Goal: Communication & Community: Answer question/provide support

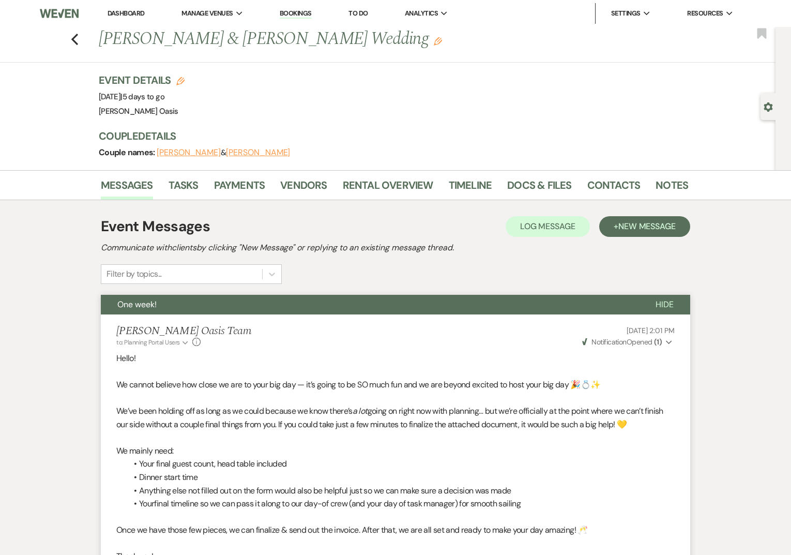
click at [126, 14] on link "Dashboard" at bounding box center [126, 13] width 37 height 9
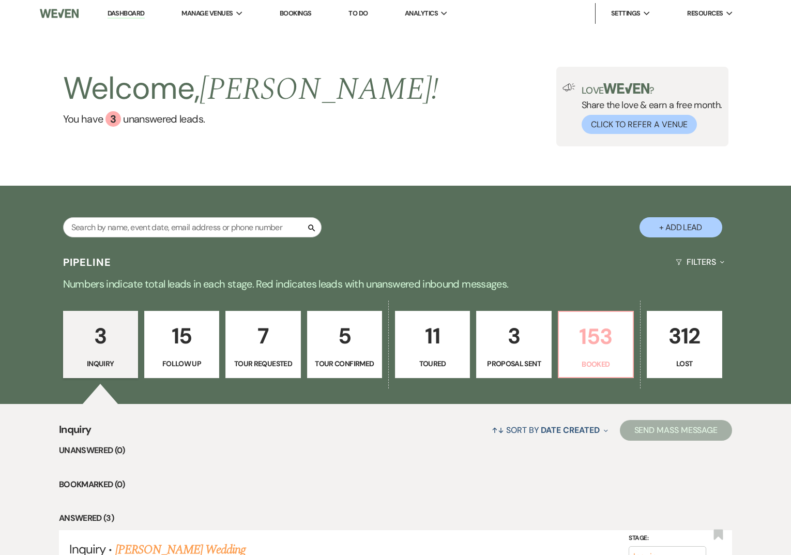
click at [587, 333] on p "153" at bounding box center [596, 336] width 62 height 35
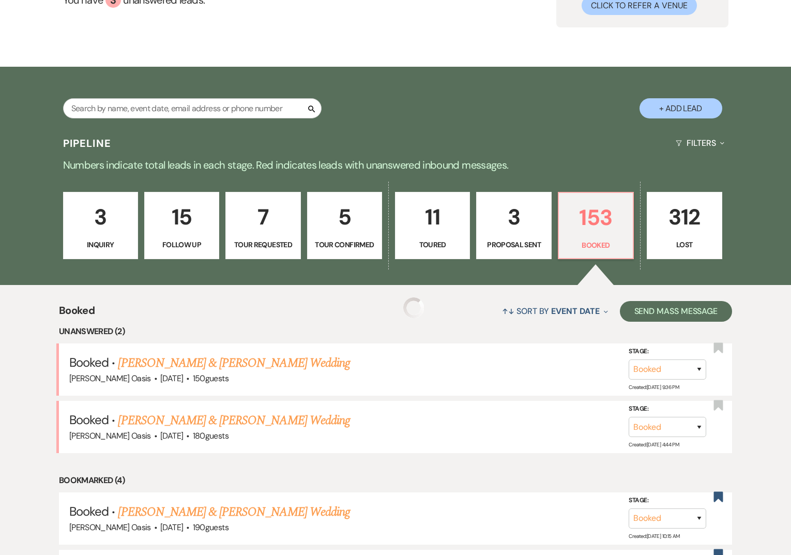
scroll to position [184, 0]
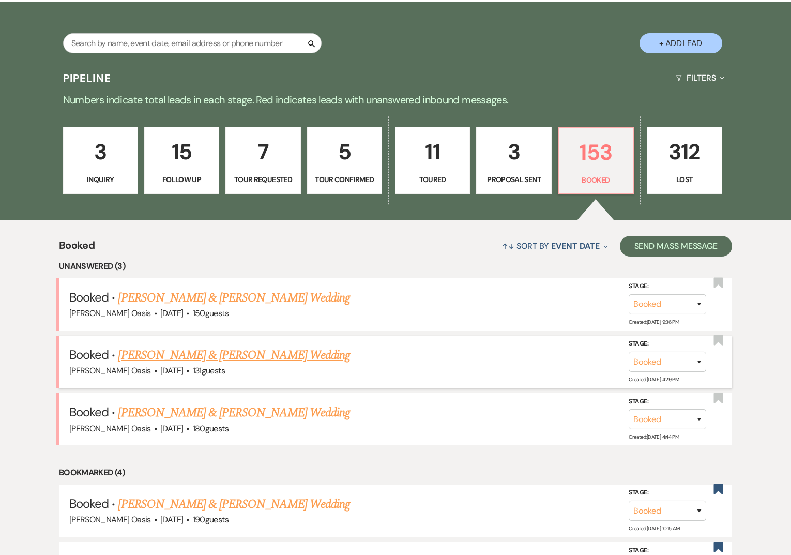
click at [134, 358] on link "[PERSON_NAME] & [PERSON_NAME] Wedding" at bounding box center [234, 355] width 232 height 19
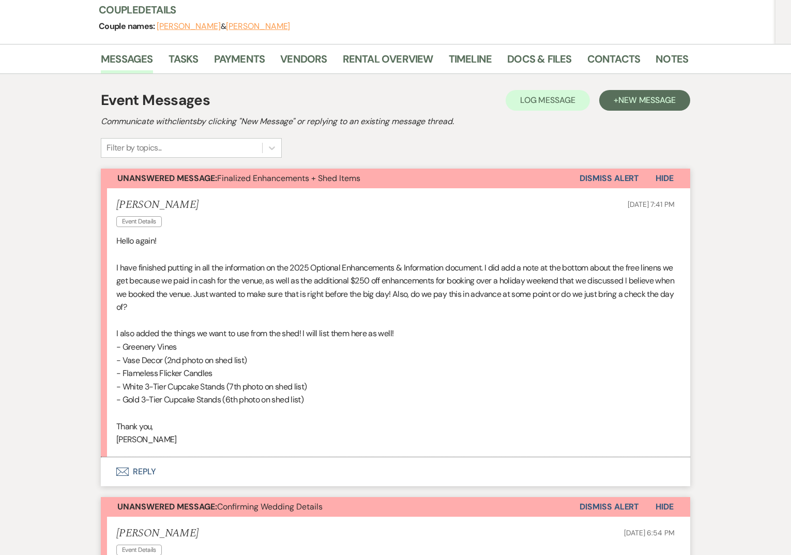
scroll to position [167, 0]
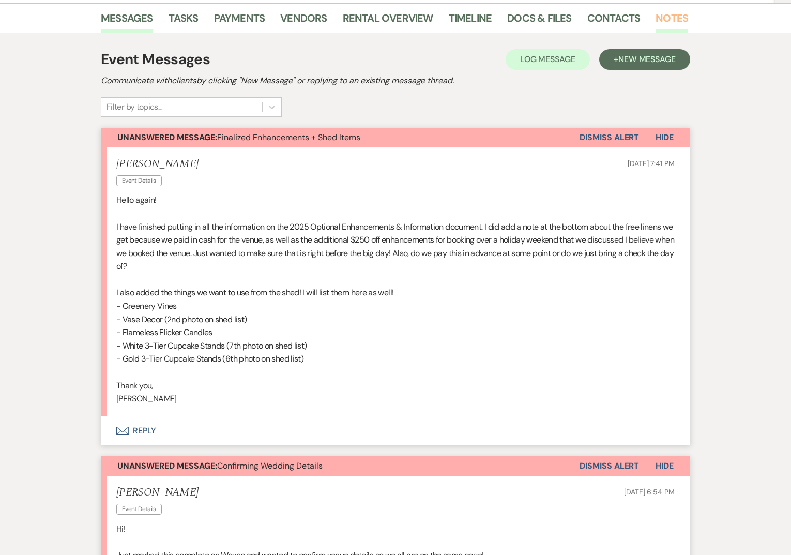
click at [656, 18] on link "Notes" at bounding box center [671, 21] width 33 height 23
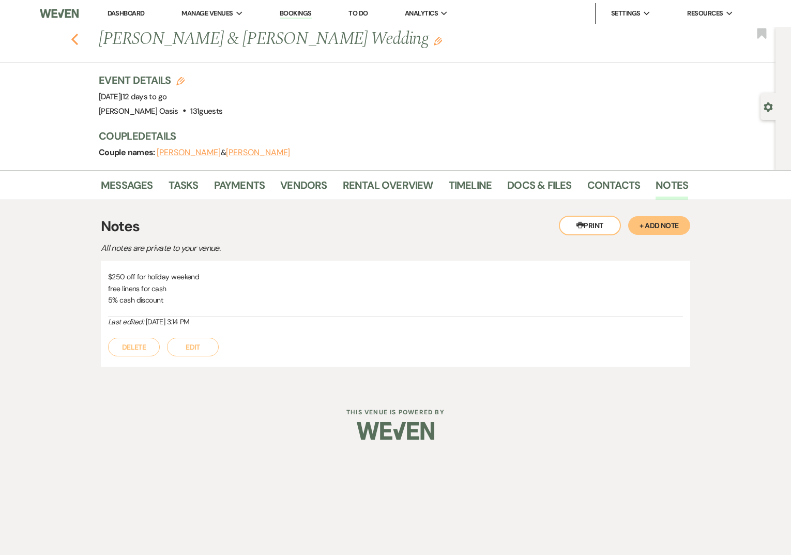
click at [78, 45] on icon "Previous" at bounding box center [75, 39] width 8 height 12
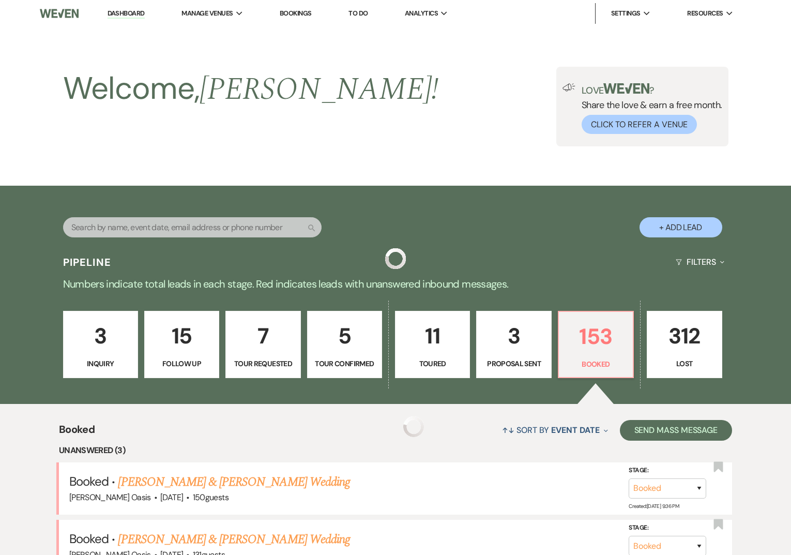
scroll to position [184, 0]
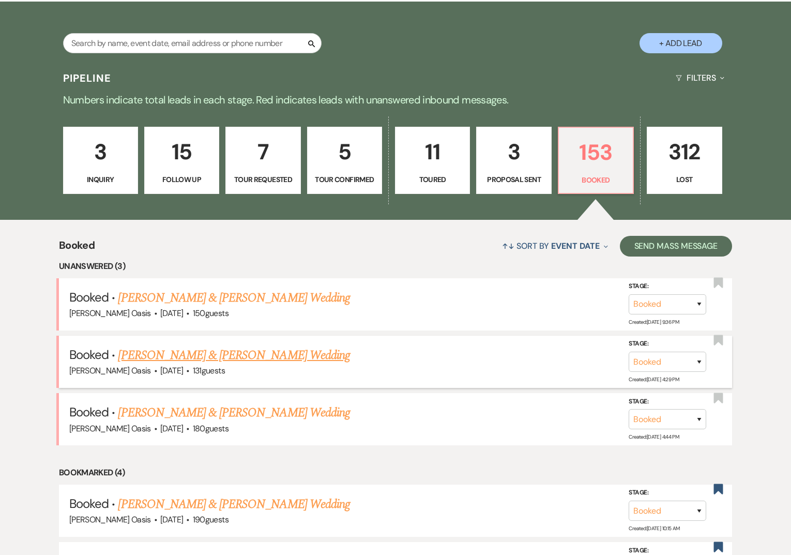
click at [180, 357] on link "[PERSON_NAME] & [PERSON_NAME] Wedding" at bounding box center [234, 355] width 232 height 19
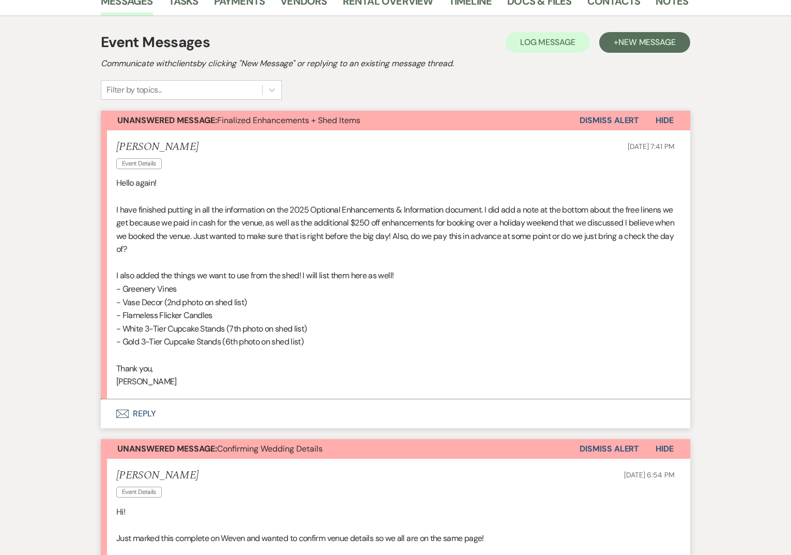
click at [180, 417] on button "Envelope Reply" at bounding box center [395, 413] width 589 height 29
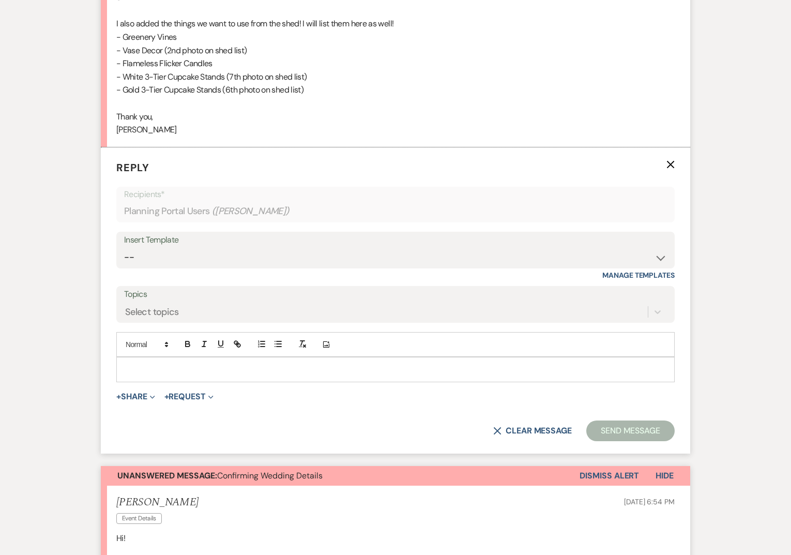
scroll to position [458, 0]
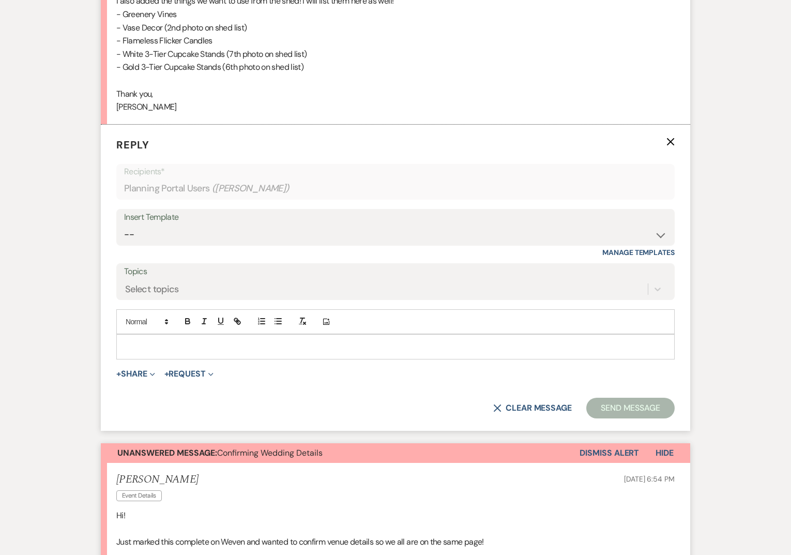
click at [156, 348] on p at bounding box center [396, 346] width 542 height 11
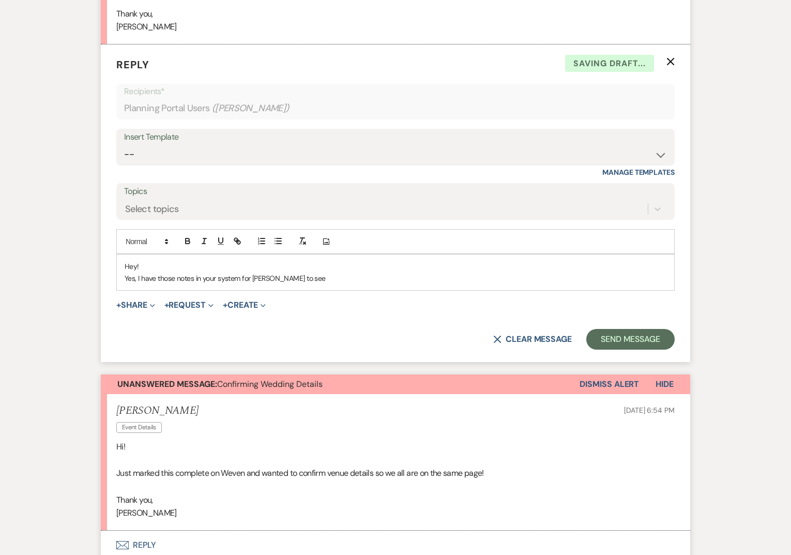
scroll to position [539, 0]
click at [308, 279] on p "Yes, I have those notes in your system for [PERSON_NAME] to see" at bounding box center [396, 277] width 542 height 11
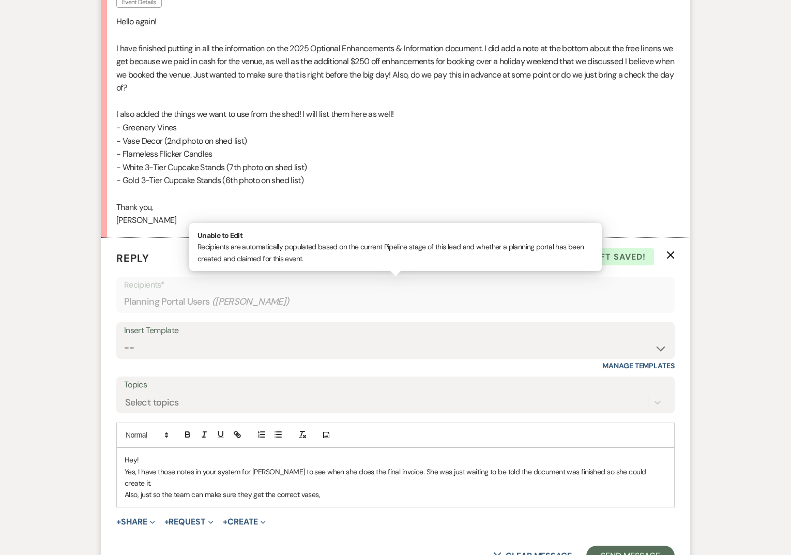
scroll to position [455, 0]
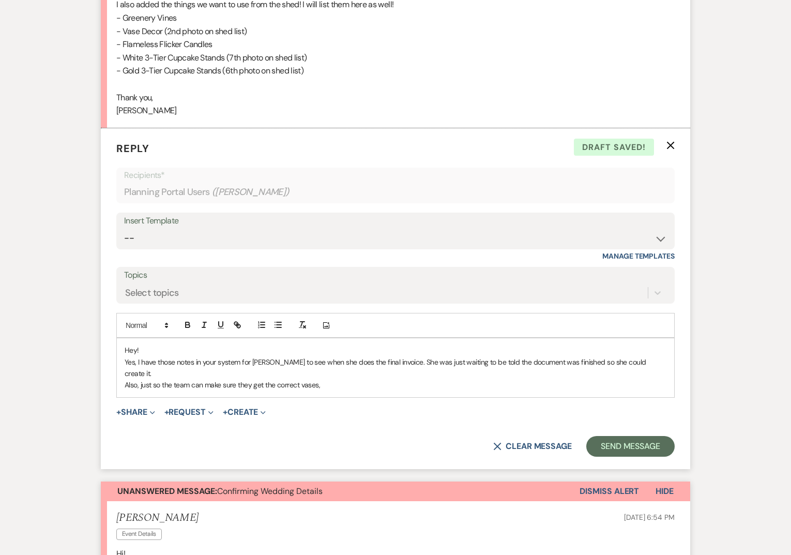
drag, startPoint x: 323, startPoint y: 374, endPoint x: 289, endPoint y: 374, distance: 33.6
click at [289, 379] on p "Also, just so the team can make sure they get the correct vases," at bounding box center [396, 384] width 542 height 11
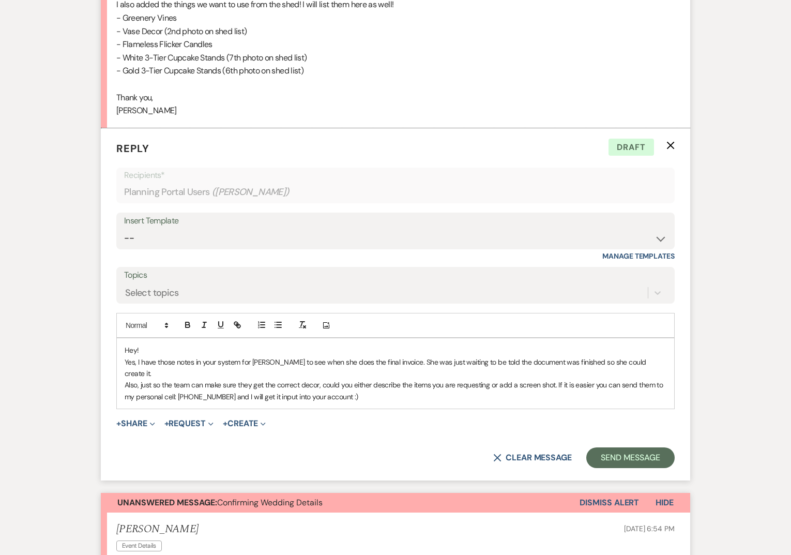
click at [331, 381] on p "Also, just so the team can make sure they get the correct decor, could you eith…" at bounding box center [396, 390] width 542 height 23
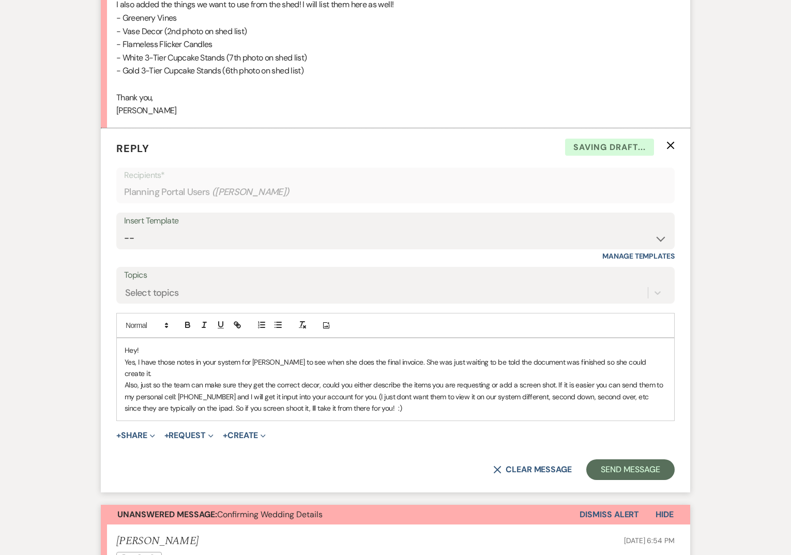
click at [200, 393] on p "Also, just so the team can make sure they get the correct decor, could you eith…" at bounding box center [396, 396] width 542 height 35
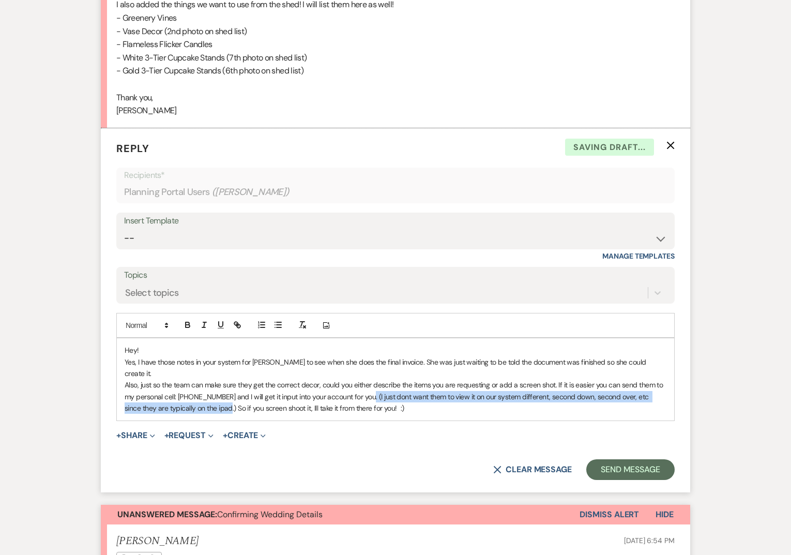
drag, startPoint x: 202, startPoint y: 397, endPoint x: 360, endPoint y: 385, distance: 158.6
click at [360, 385] on p "Also, just so the team can make sure they get the correct decor, could you eith…" at bounding box center [396, 396] width 542 height 35
click at [203, 324] on icon "button" at bounding box center [203, 324] width 9 height 9
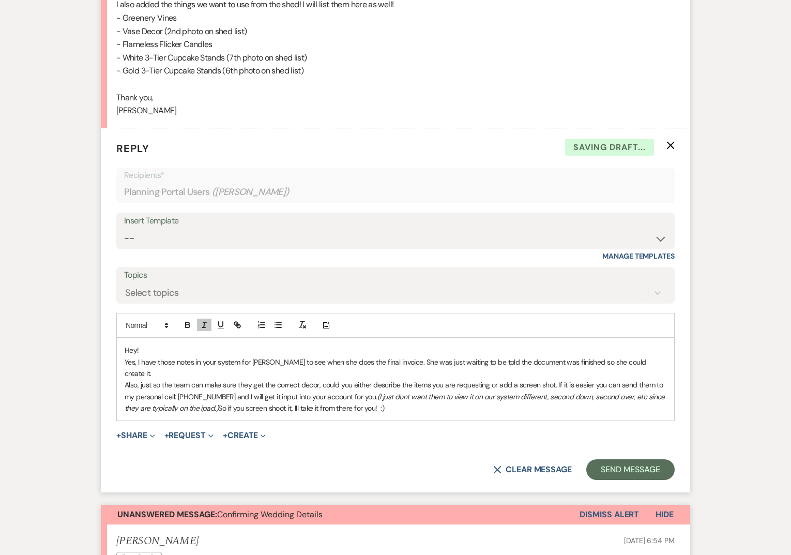
click at [190, 379] on p "Also, just so the team can make sure they get the correct decor, could you eith…" at bounding box center [396, 396] width 542 height 35
click at [394, 361] on p "Yes, I have those notes in your system for [PERSON_NAME] to see when she does t…" at bounding box center [396, 367] width 542 height 23
click at [653, 361] on p "Yes, I have those notes in your system for [PERSON_NAME] to see when she does t…" at bounding box center [396, 367] width 542 height 23
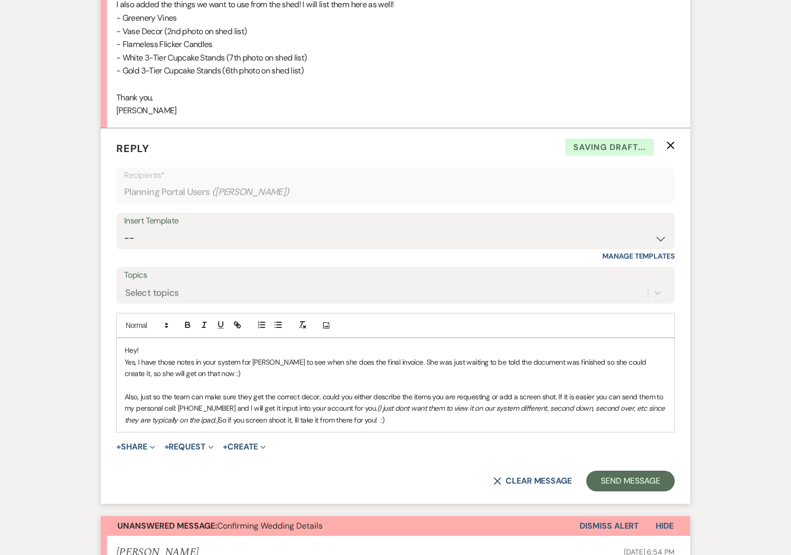
scroll to position [453, 0]
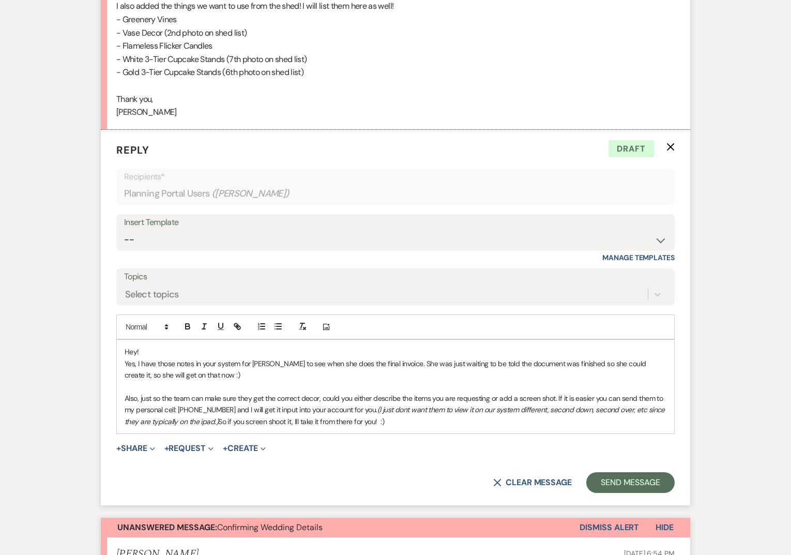
click at [205, 421] on p "Also, just so the team can make sure they get the correct decor, could you eith…" at bounding box center [396, 409] width 542 height 35
click at [379, 421] on p "Also, just so the team can make sure they get the correct decor, could you eith…" at bounding box center [396, 409] width 542 height 35
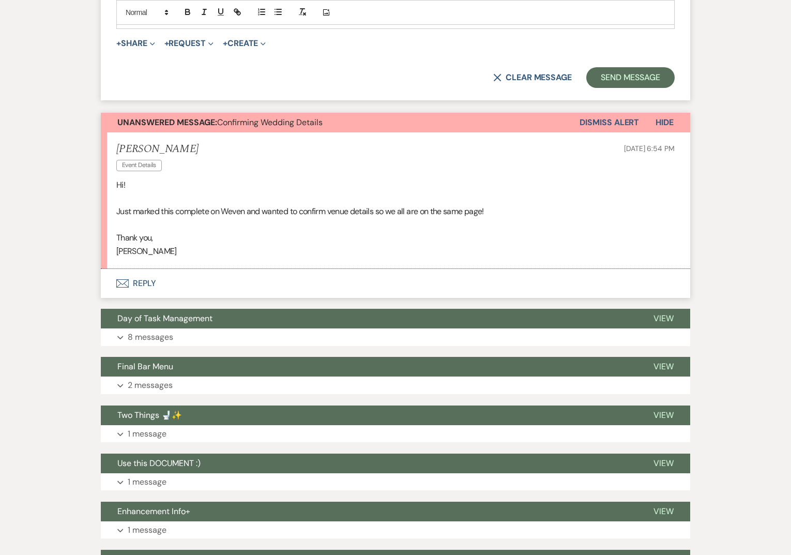
scroll to position [988, 0]
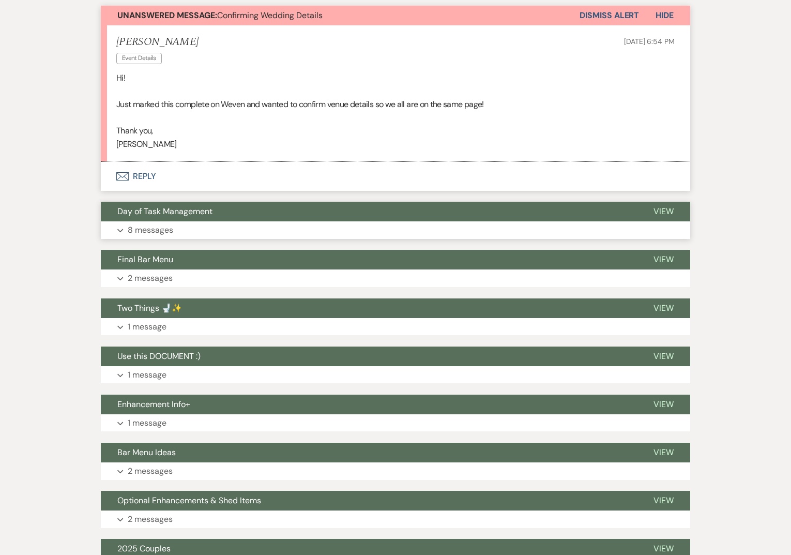
click at [217, 211] on button "Day of Task Management" at bounding box center [369, 212] width 536 height 20
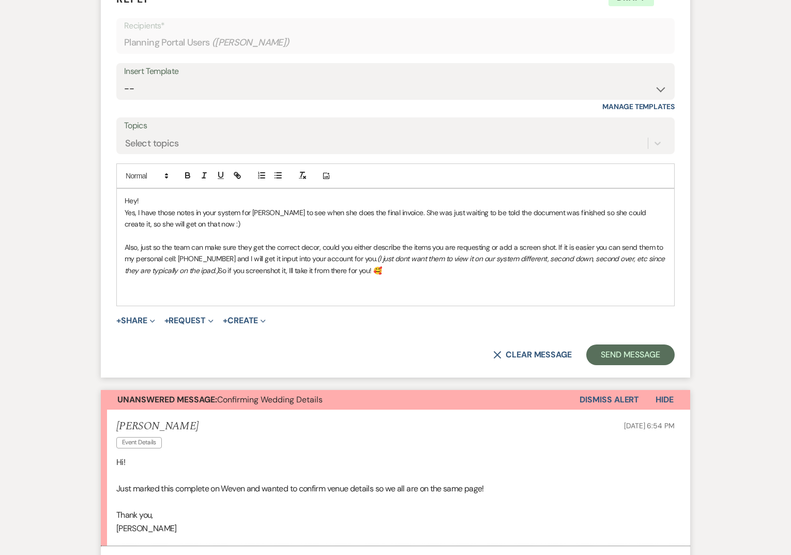
scroll to position [606, 0]
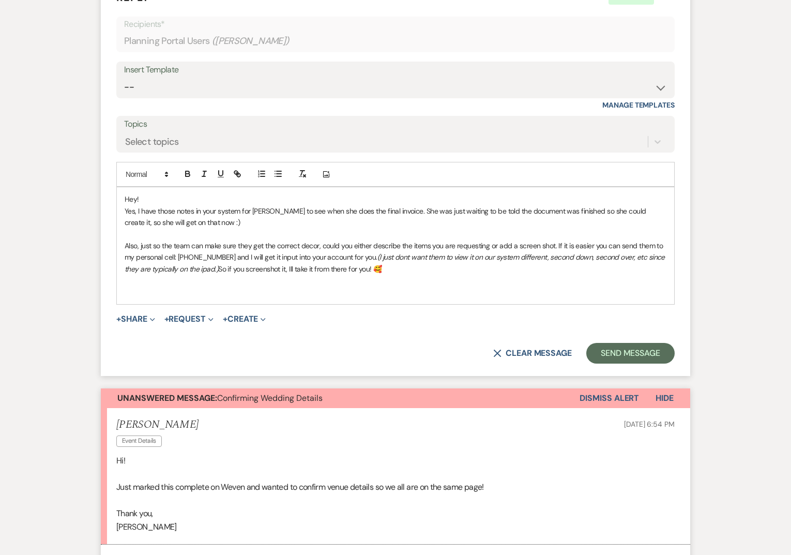
click at [393, 269] on p "Also, just so the team can make sure they get the correct decor, could you eith…" at bounding box center [396, 257] width 542 height 35
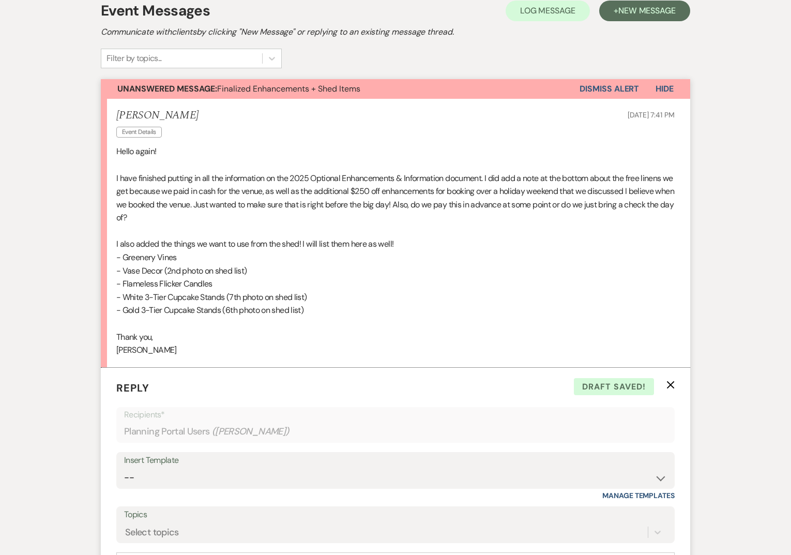
scroll to position [429, 0]
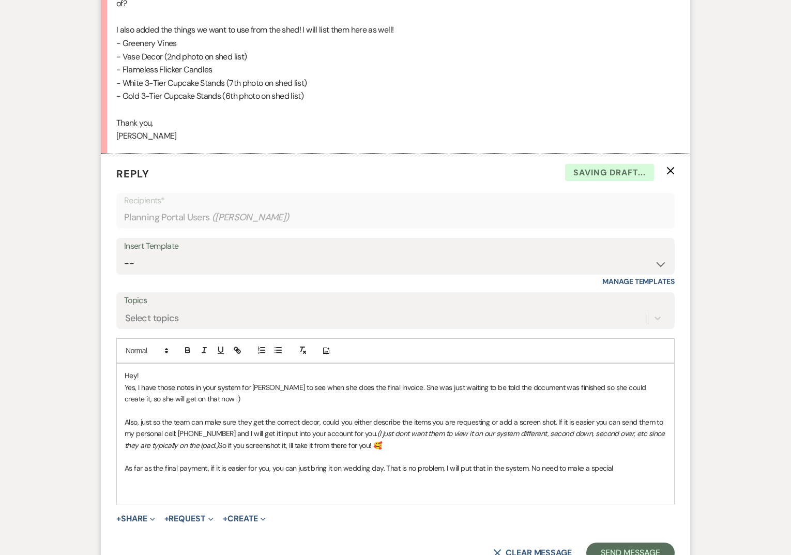
click at [563, 467] on p "As far as the final payment, if it is easier for you, you can just bring it on …" at bounding box center [396, 467] width 542 height 11
click at [653, 461] on p at bounding box center [396, 456] width 542 height 11
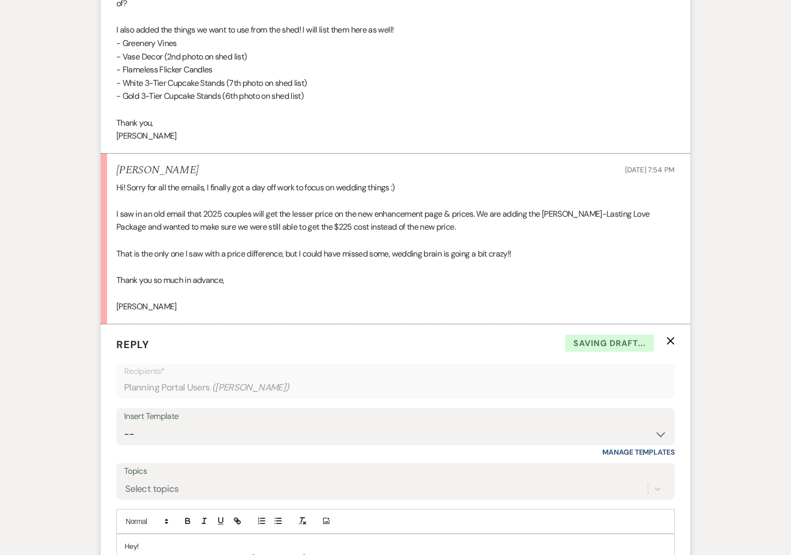
scroll to position [600, 0]
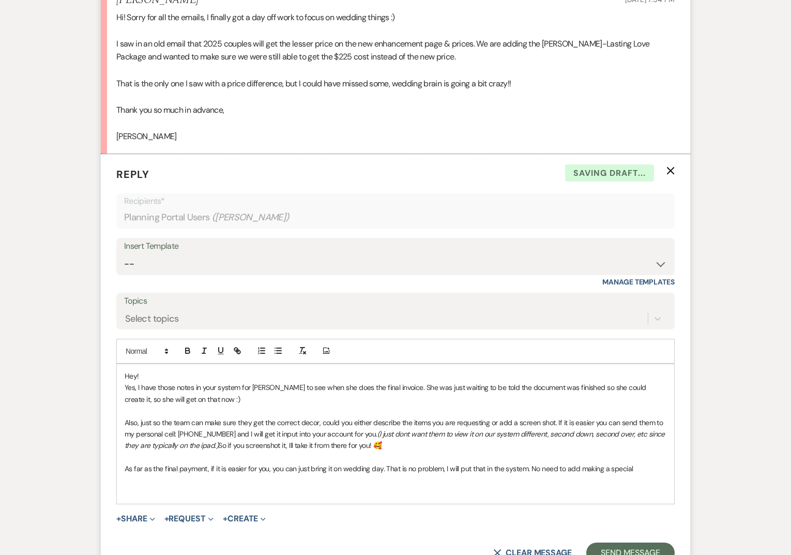
click at [650, 465] on p "As far as the final payment, if it is easier for you, you can just bring it on …" at bounding box center [396, 468] width 542 height 11
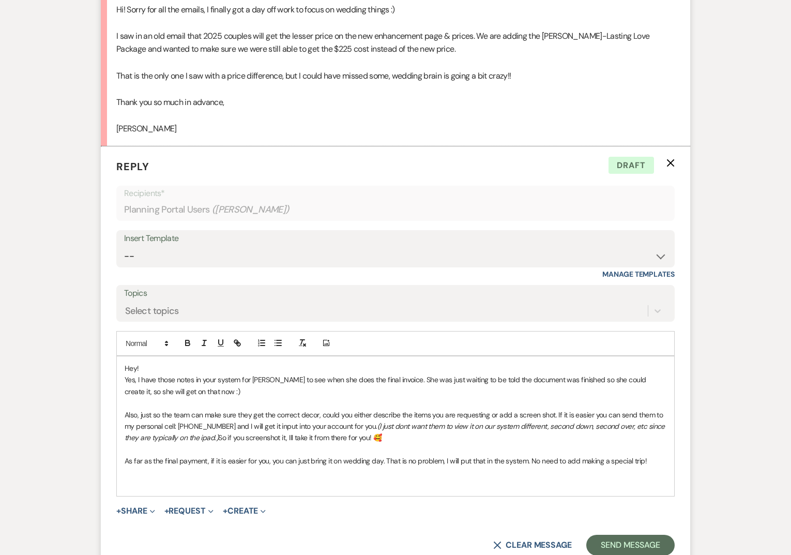
scroll to position [608, 0]
click at [655, 464] on p "As far as the final payment, if it is easier for you, you can just bring it on …" at bounding box center [396, 459] width 542 height 11
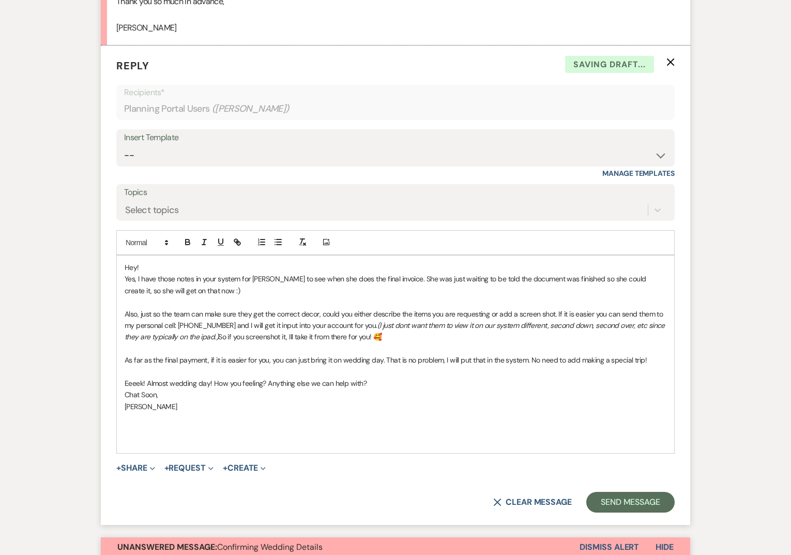
scroll to position [718, 0]
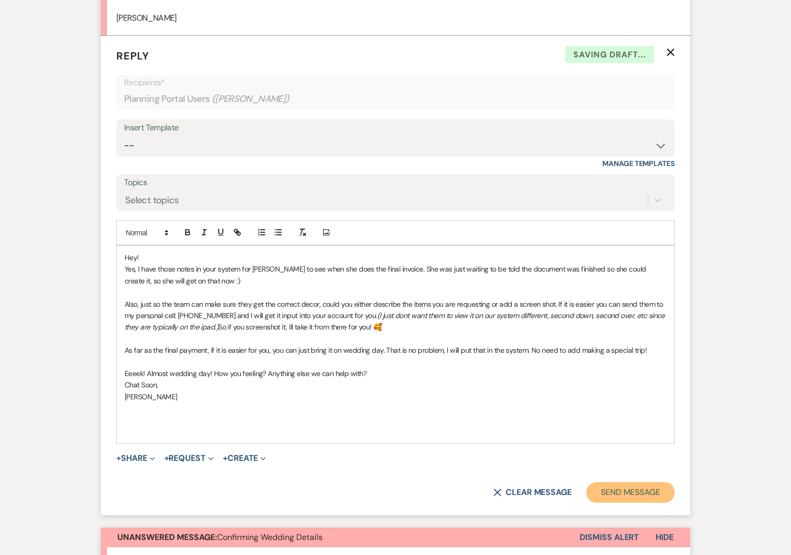
click at [633, 494] on button "Send Message" at bounding box center [630, 492] width 88 height 21
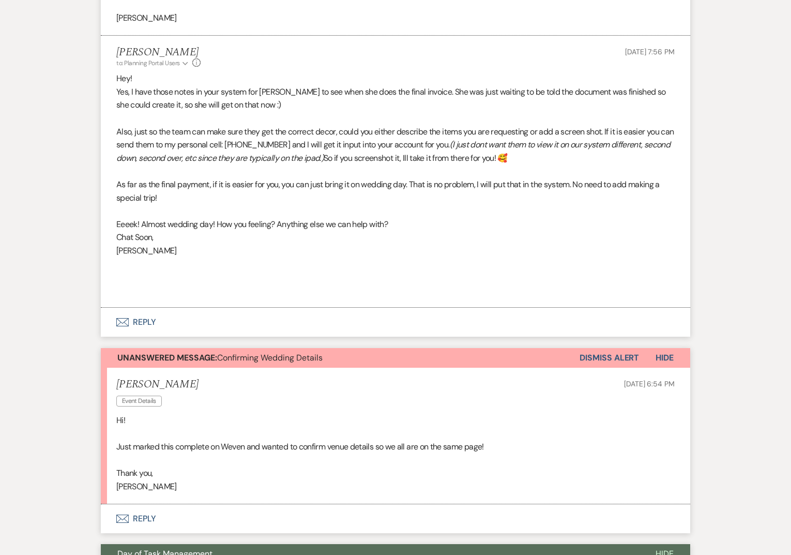
click at [607, 356] on button "Dismiss Alert" at bounding box center [608, 358] width 59 height 20
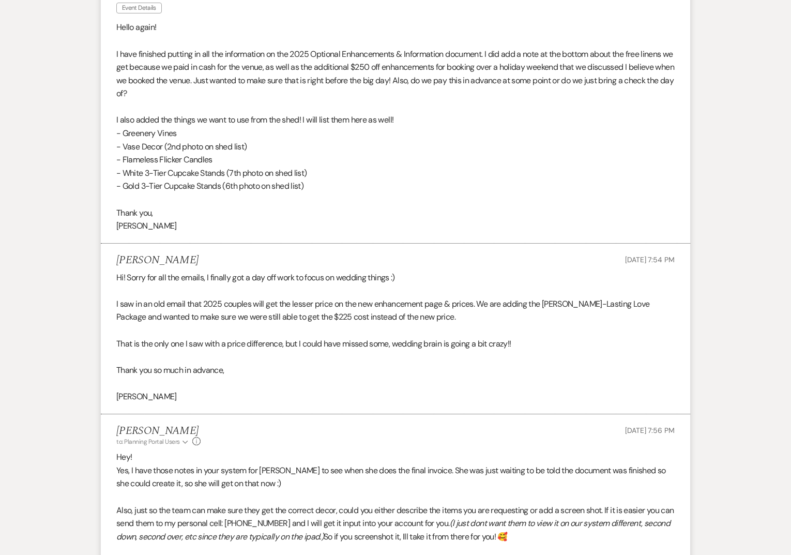
scroll to position [0, 0]
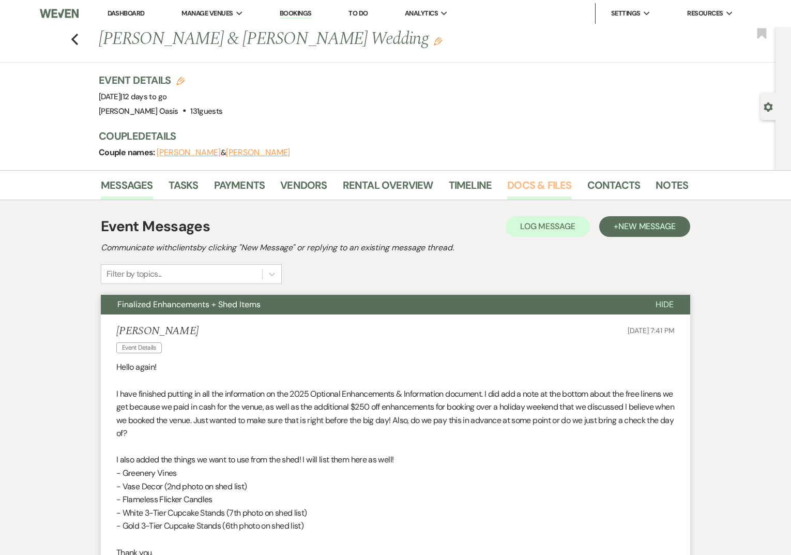
click at [519, 182] on link "Docs & Files" at bounding box center [539, 188] width 64 height 23
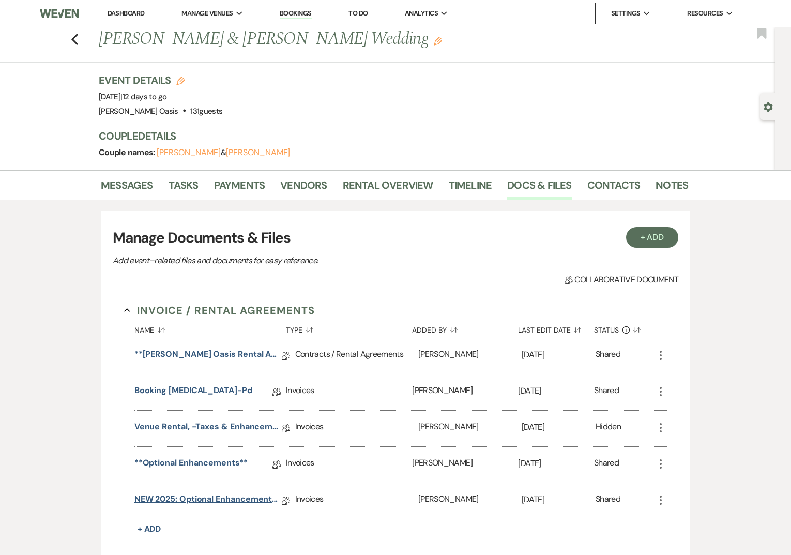
click at [255, 494] on link "NEW 2025: Optional Enhancements + Information" at bounding box center [207, 501] width 147 height 16
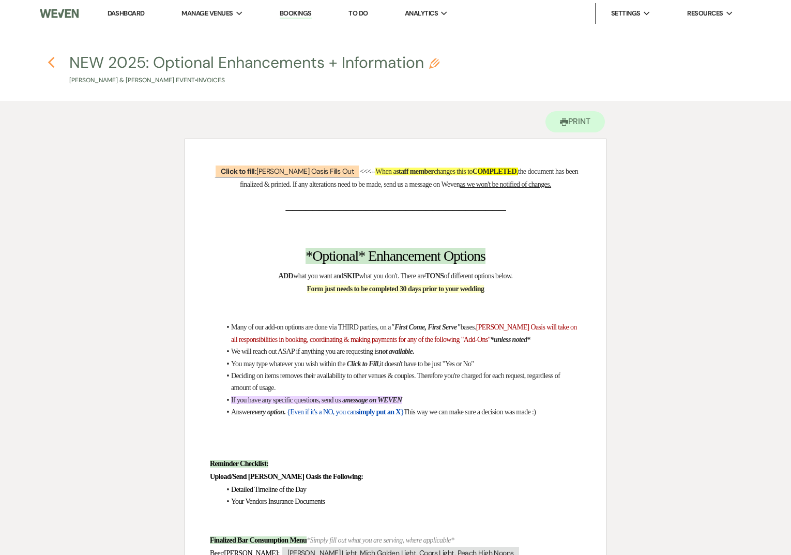
click at [49, 63] on use "button" at bounding box center [51, 62] width 7 height 11
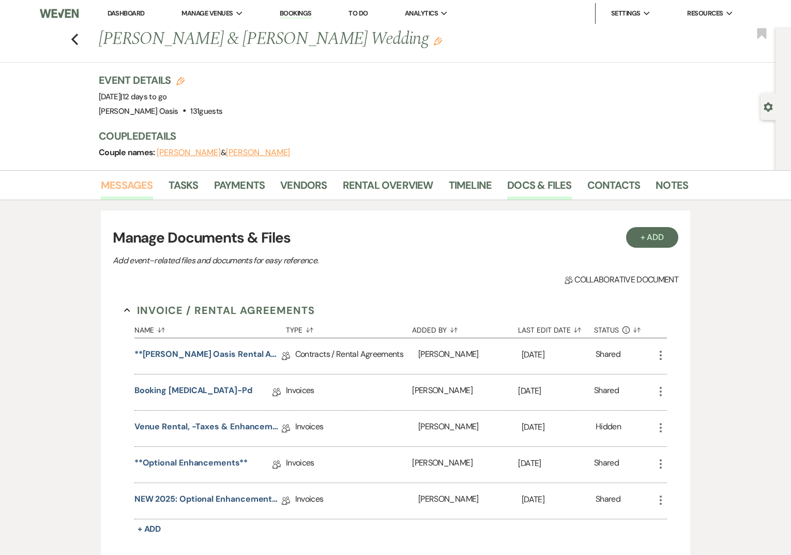
click at [125, 194] on link "Messages" at bounding box center [127, 188] width 52 height 23
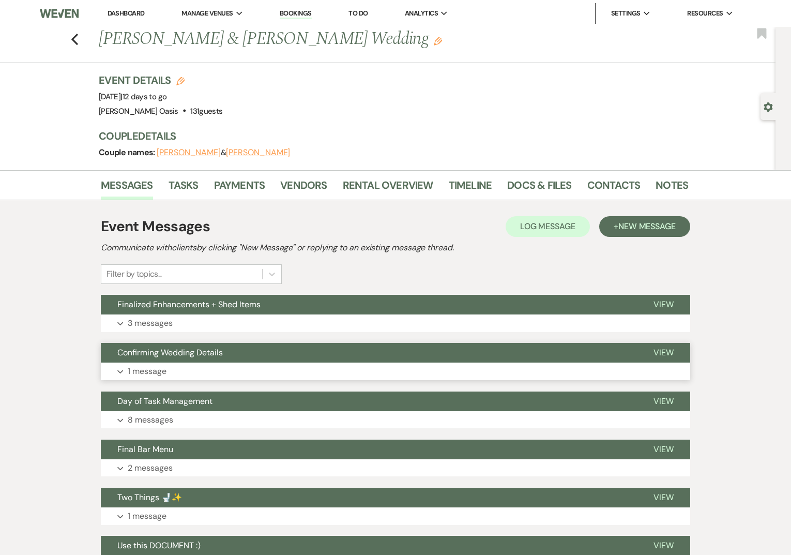
click at [174, 350] on span "Confirming Wedding Details" at bounding box center [169, 352] width 105 height 11
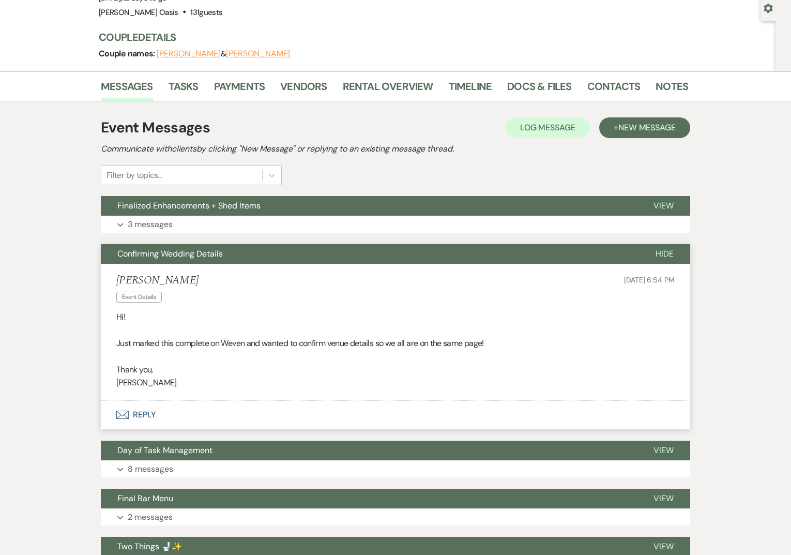
scroll to position [98, 0]
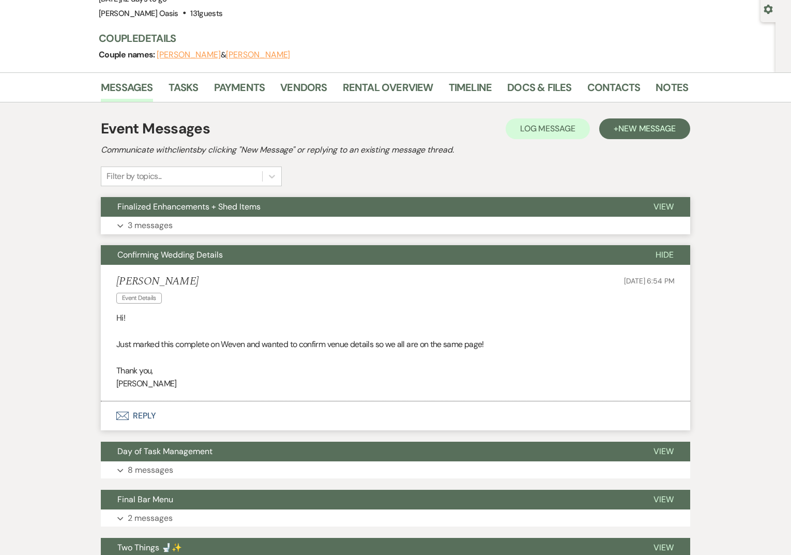
click at [196, 212] on span "Finalized Enhancements + Shed Items" at bounding box center [188, 206] width 143 height 11
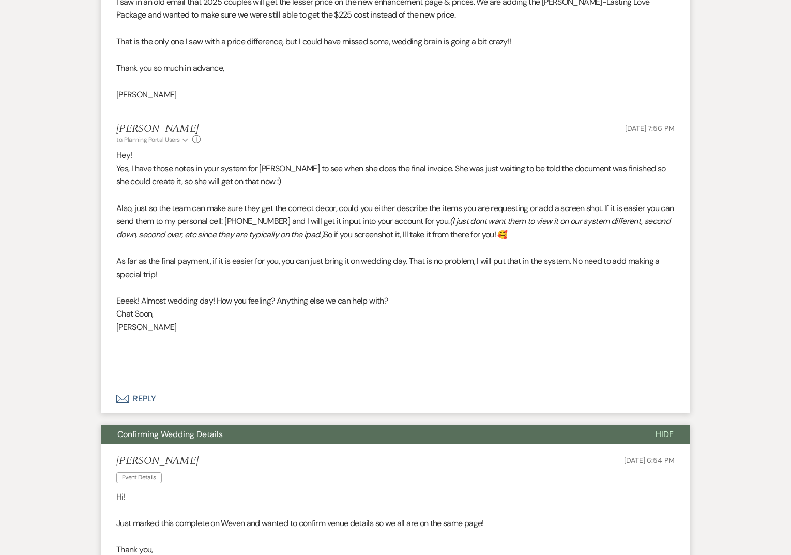
scroll to position [658, 0]
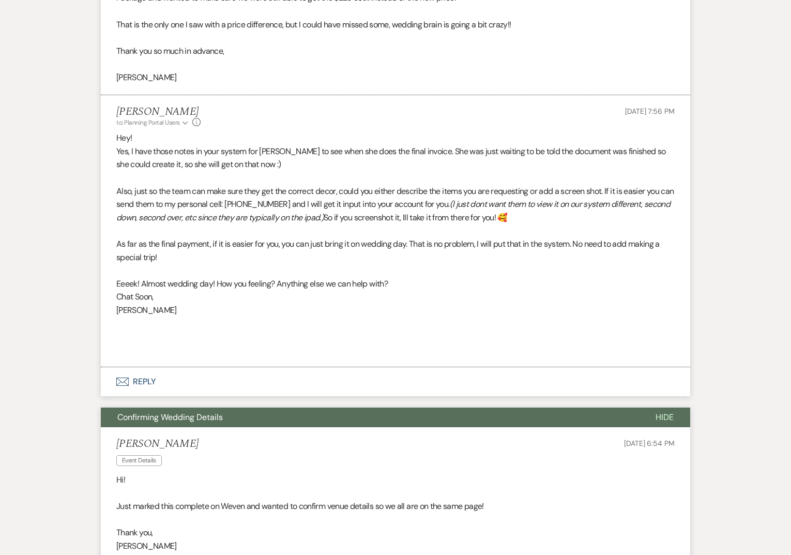
click at [204, 386] on button "Envelope Reply" at bounding box center [395, 381] width 589 height 29
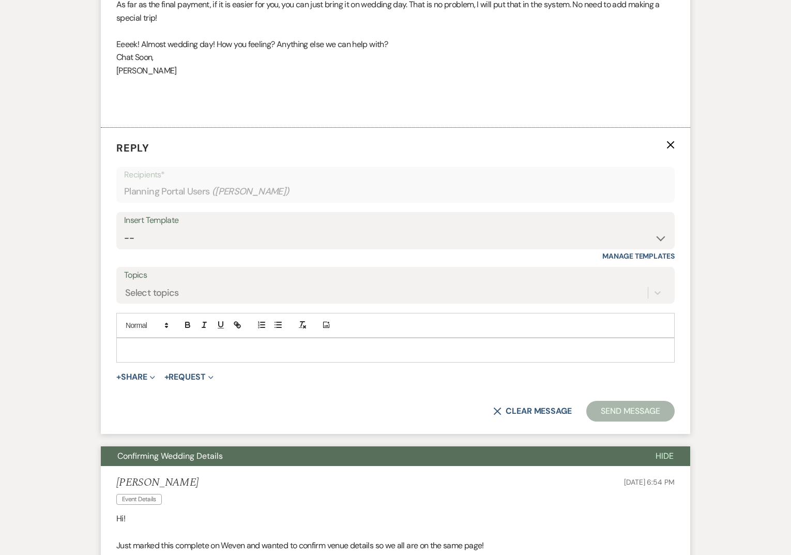
scroll to position [901, 0]
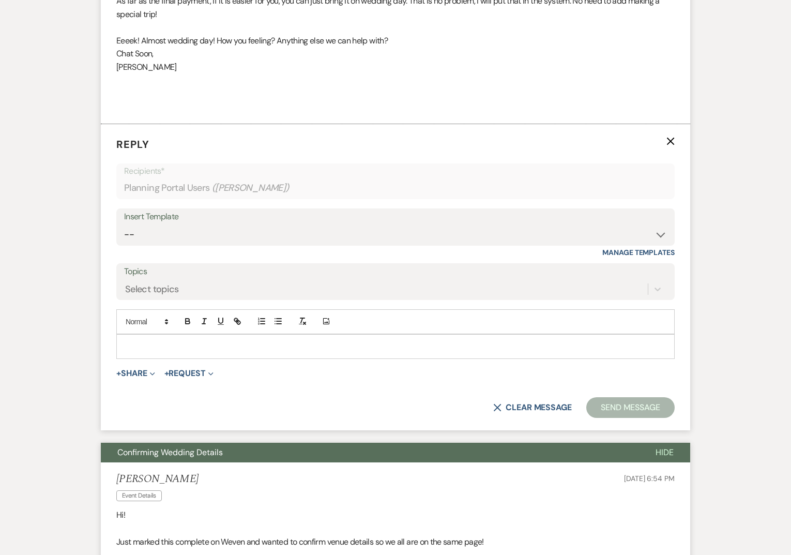
click at [188, 350] on p at bounding box center [396, 346] width 542 height 11
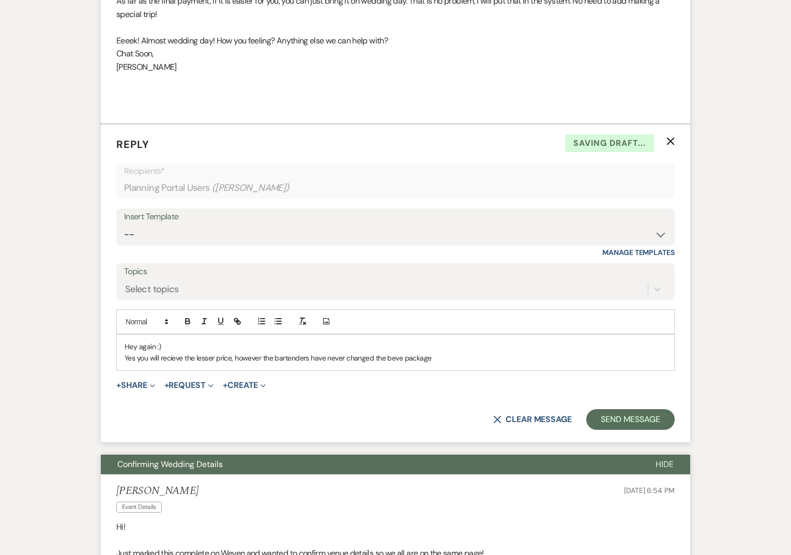
click at [402, 356] on p "Yes you will recieve the lesser price, however the bartenders have never change…" at bounding box center [396, 357] width 542 height 11
click at [481, 364] on div "Hey again :) Yes you will recieve the lesser price, however the bartenders have…" at bounding box center [395, 352] width 557 height 36
drag, startPoint x: 508, startPoint y: 357, endPoint x: 236, endPoint y: 357, distance: 272.4
click at [236, 357] on p "Yes you will recieve the lesser price, however the bartenders have never change…" at bounding box center [396, 357] width 542 height 11
click at [403, 356] on p "Yes you will receive the lesser price. The [PERSON_NAME] package hasnt changed …" at bounding box center [396, 357] width 542 height 11
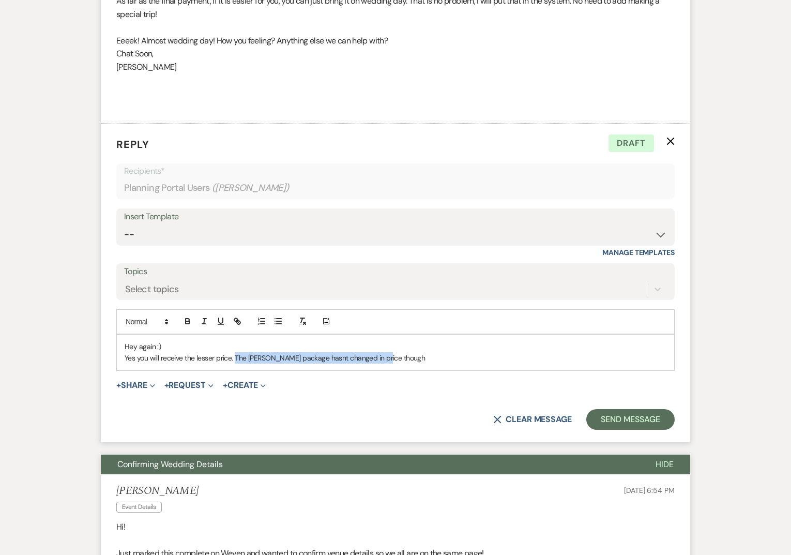
drag, startPoint x: 258, startPoint y: 356, endPoint x: 441, endPoint y: 357, distance: 182.4
click at [441, 357] on p "Yes you will receive the lesser price. The [PERSON_NAME] package hasnt changed …" at bounding box center [396, 357] width 542 height 11
drag, startPoint x: 400, startPoint y: 359, endPoint x: 479, endPoint y: 362, distance: 79.7
click at [479, 363] on p "Yes you will receive the lesser price. My deal with all the 3rd party people we…" at bounding box center [396, 357] width 542 height 11
drag, startPoint x: 415, startPoint y: 356, endPoint x: 459, endPoint y: 354, distance: 44.5
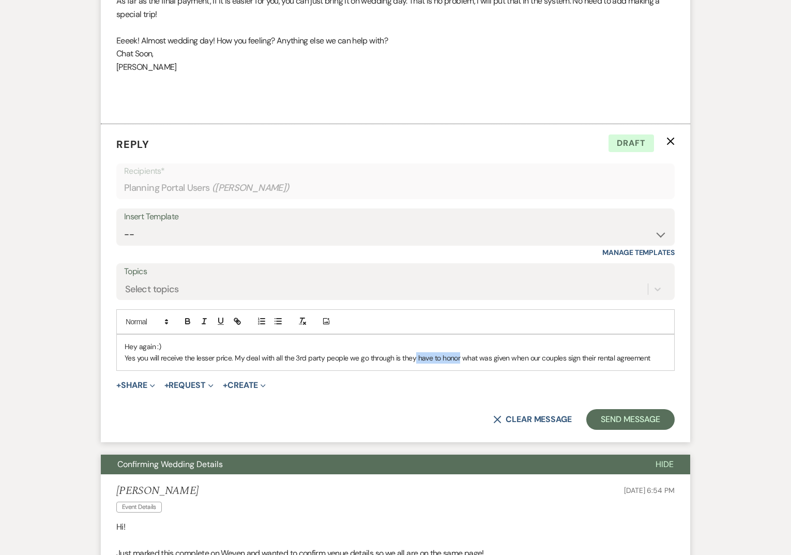
click at [459, 354] on p "Yes you will receive the lesser price. My deal with all the 3rd party people we…" at bounding box center [396, 357] width 542 height 11
click at [189, 321] on icon "button" at bounding box center [188, 322] width 4 height 3
click at [270, 361] on p "Yes you will receive the lesser price. My deal with all the 3rd party people we…" at bounding box center [396, 357] width 542 height 11
click at [620, 417] on button "Send Message" at bounding box center [630, 419] width 88 height 21
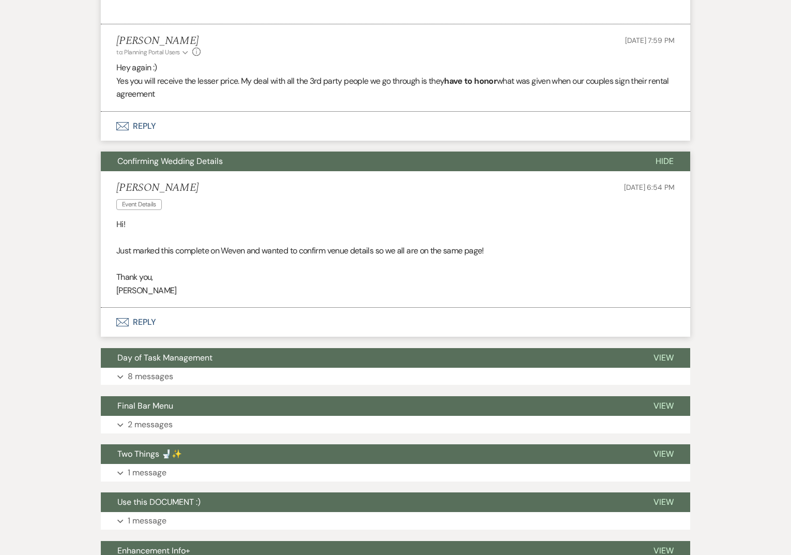
scroll to position [999, 0]
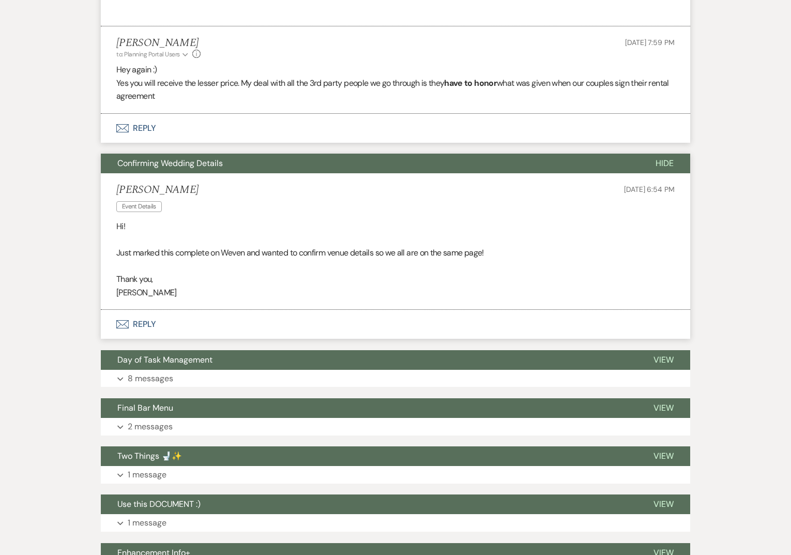
click at [162, 319] on button "Envelope Reply" at bounding box center [395, 324] width 589 height 29
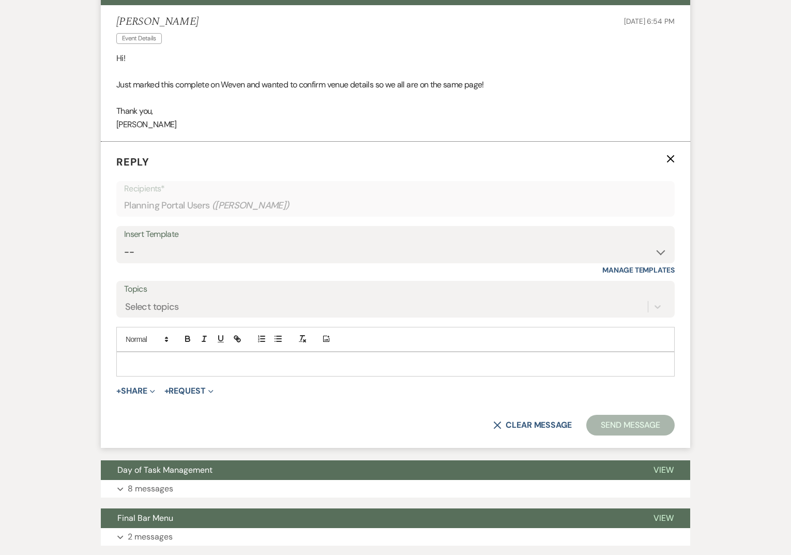
scroll to position [1185, 0]
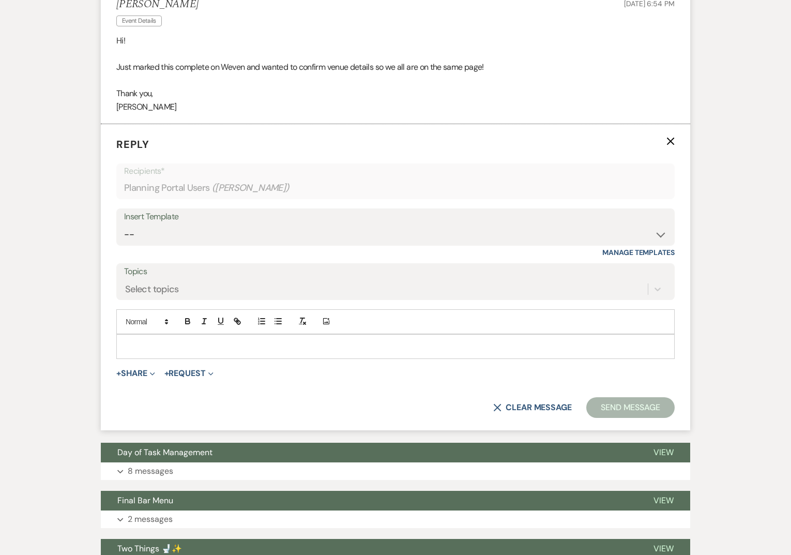
click at [159, 345] on p at bounding box center [396, 346] width 542 height 11
